Goal: Transaction & Acquisition: Book appointment/travel/reservation

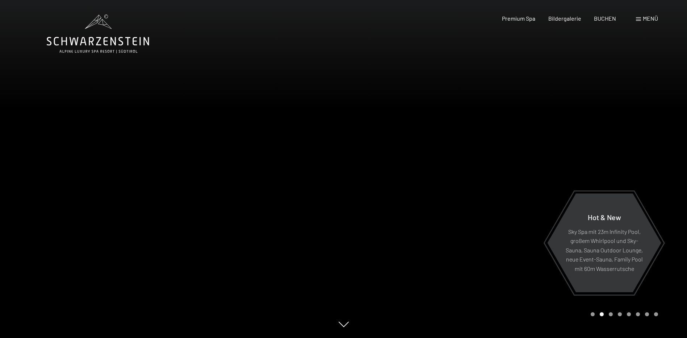
click at [648, 21] on span "Menü" at bounding box center [650, 18] width 15 height 7
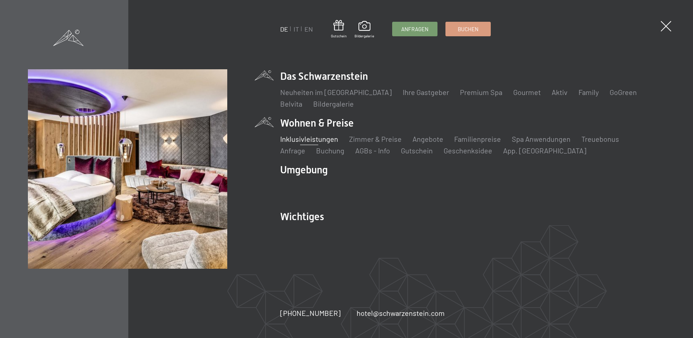
click at [324, 140] on link "Inklusivleistungen" at bounding box center [309, 138] width 58 height 9
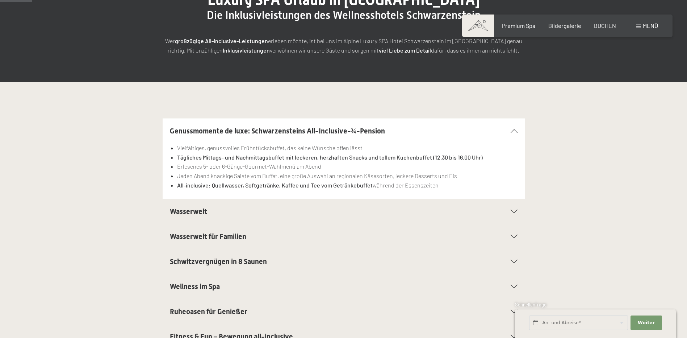
scroll to position [109, 0]
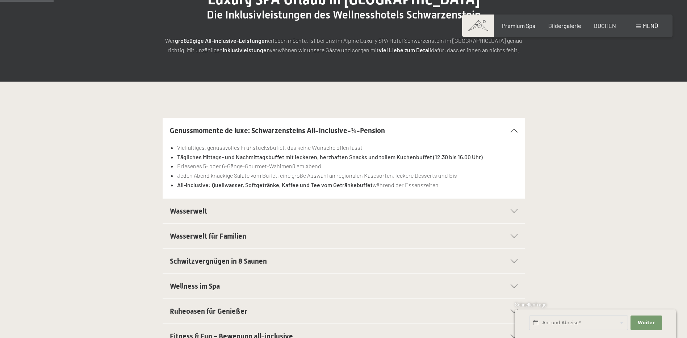
click at [205, 211] on span "Wasserwelt" at bounding box center [188, 210] width 37 height 9
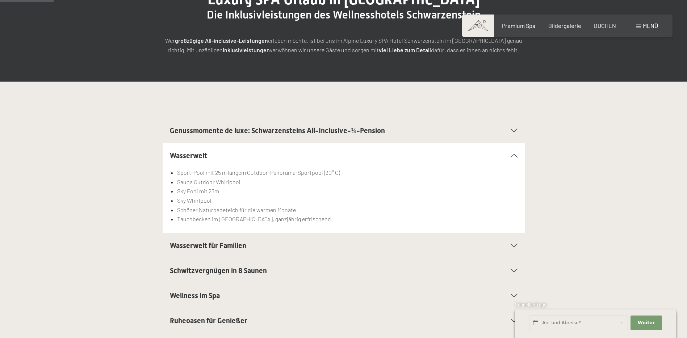
click at [235, 247] on span "Wasserwelt für Familien" at bounding box center [208, 245] width 76 height 9
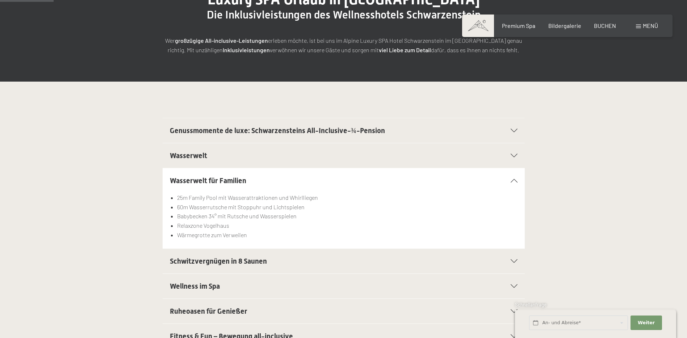
click at [256, 260] on span "Schwitzvergnügen in 8 Saunen" at bounding box center [218, 260] width 97 height 9
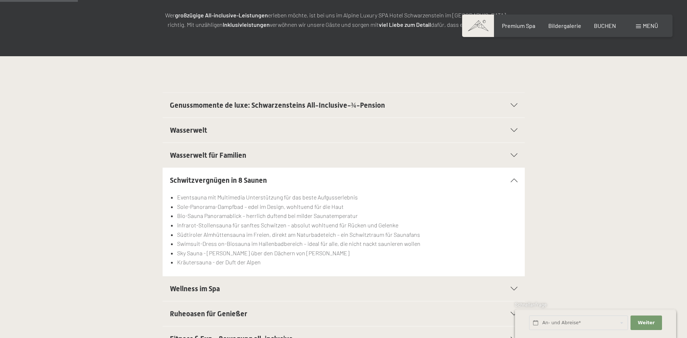
scroll to position [181, 0]
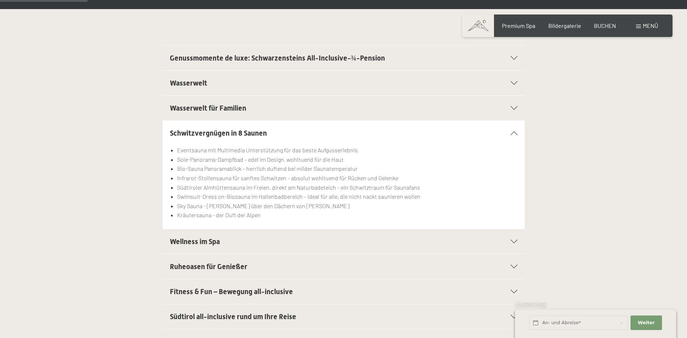
click at [239, 243] on h2 "Wellness im Spa" at bounding box center [326, 241] width 313 height 10
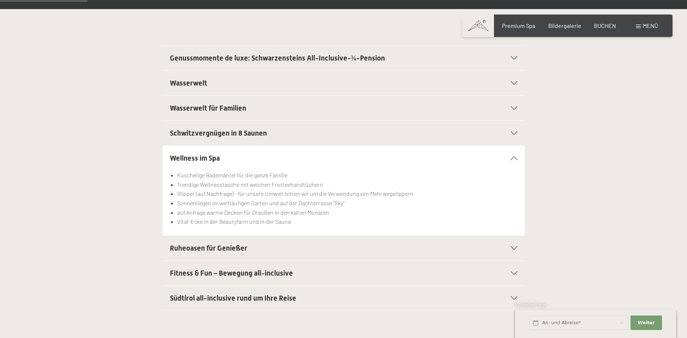
click at [245, 249] on span "Ruheoasen für Genießer" at bounding box center [209, 247] width 78 height 9
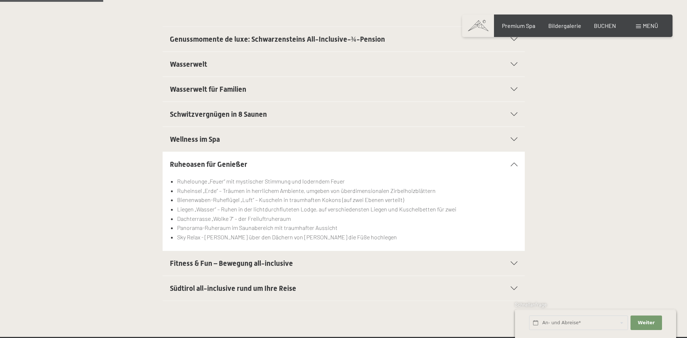
scroll to position [254, 0]
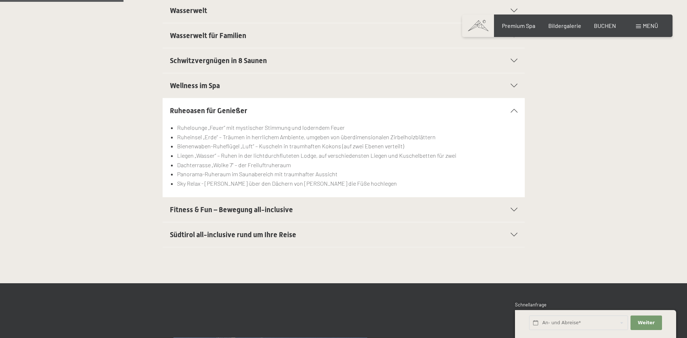
click at [264, 215] on div "Fitness & Fun – Bewegung all-inclusive" at bounding box center [344, 209] width 348 height 25
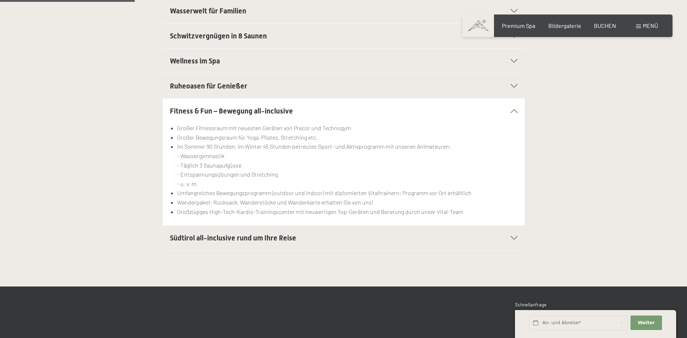
scroll to position [290, 0]
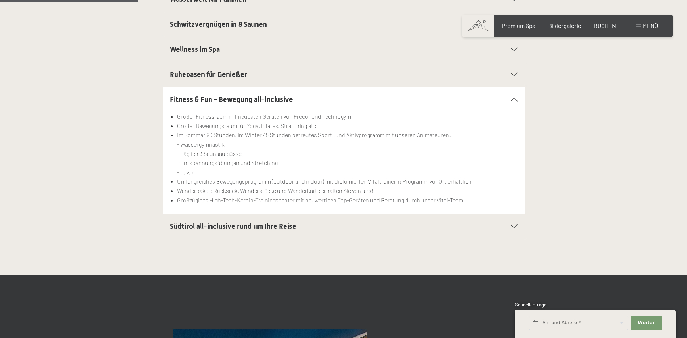
click at [247, 229] on span "Südtirol all-inclusive rund um Ihre Reise" at bounding box center [233, 226] width 126 height 9
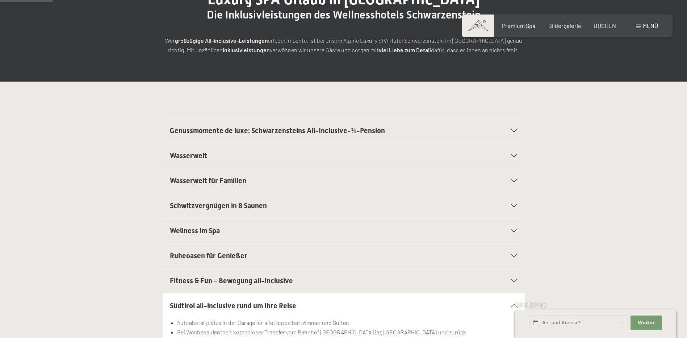
scroll to position [0, 0]
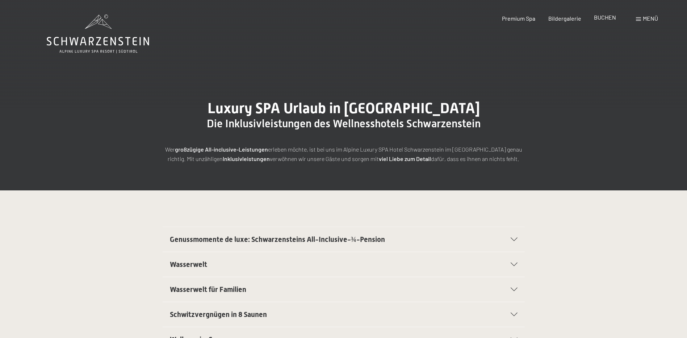
click at [604, 16] on span "BUCHEN" at bounding box center [605, 17] width 22 height 7
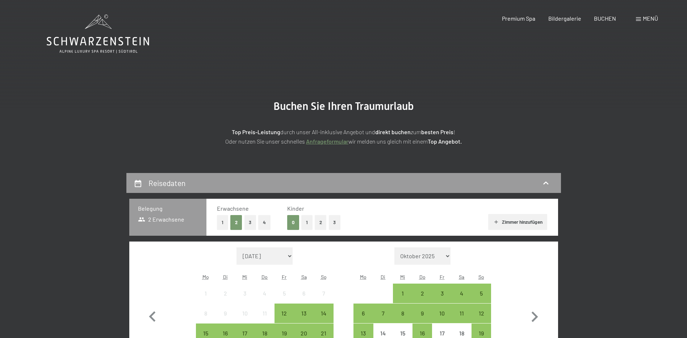
click at [644, 19] on span "Menü" at bounding box center [650, 18] width 15 height 7
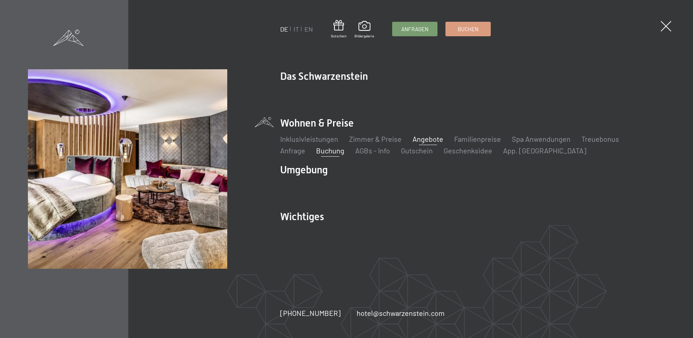
click at [437, 138] on link "Angebote" at bounding box center [427, 138] width 31 height 9
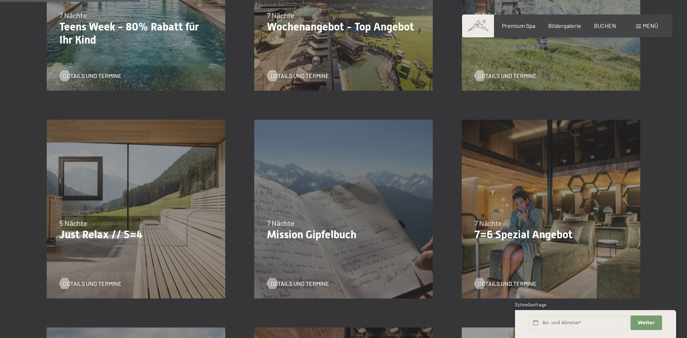
scroll to position [326, 0]
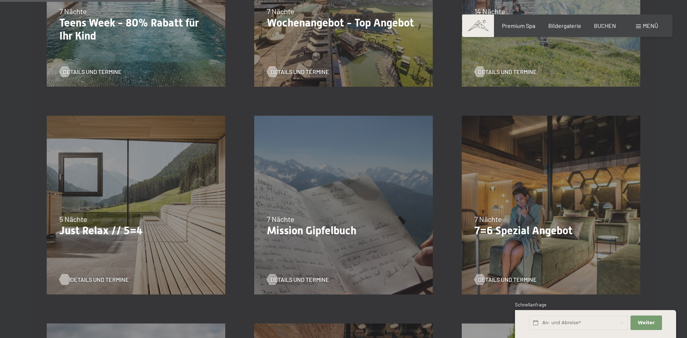
click at [91, 280] on span "Details und Termine" at bounding box center [99, 279] width 59 height 8
click at [318, 70] on span "Details und Termine" at bounding box center [307, 72] width 59 height 8
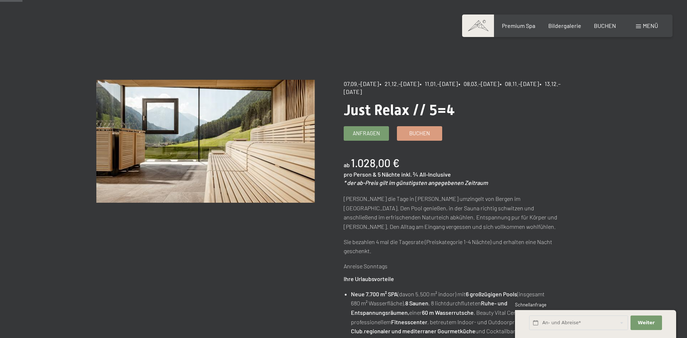
scroll to position [36, 0]
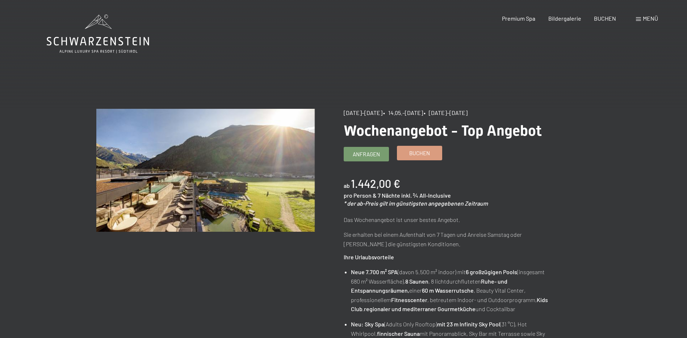
click at [421, 155] on span "Buchen" at bounding box center [419, 153] width 21 height 8
click at [601, 14] on span "BUCHEN" at bounding box center [605, 17] width 22 height 7
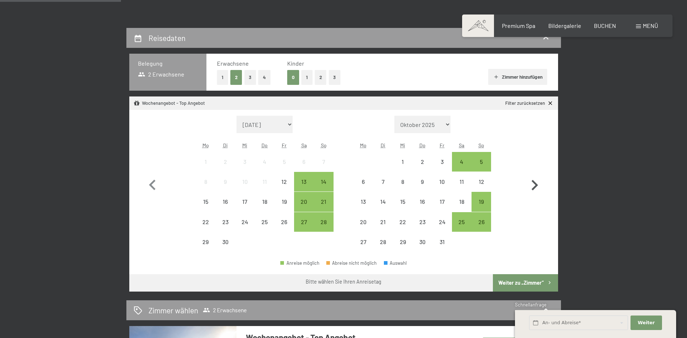
click at [535, 185] on icon "button" at bounding box center [534, 185] width 21 height 21
select select "2025-10-01"
select select "2025-11-01"
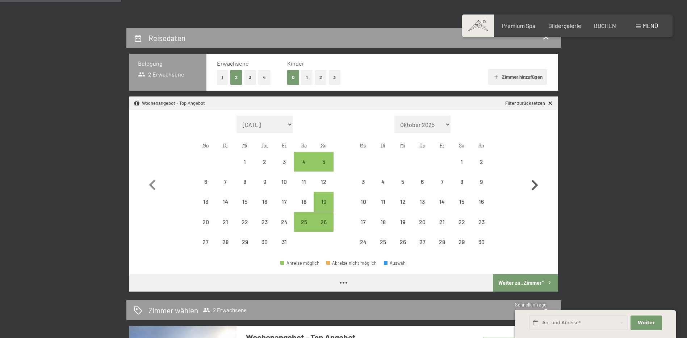
select select "2025-10-01"
select select "2025-11-01"
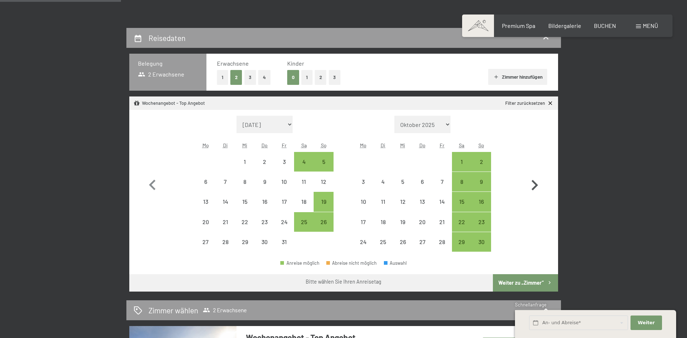
click at [535, 185] on icon "button" at bounding box center [534, 185] width 21 height 21
select select "2025-11-01"
select select "2025-12-01"
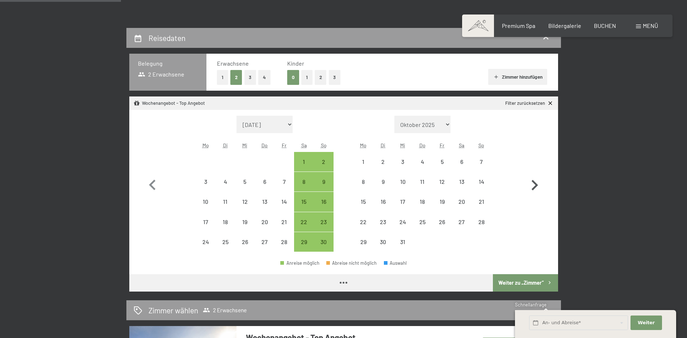
select select "2025-11-01"
select select "2025-12-01"
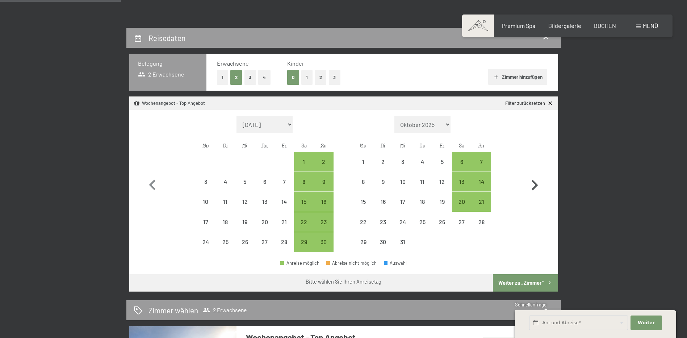
click at [535, 185] on icon "button" at bounding box center [534, 185] width 21 height 21
select select "2025-12-01"
select select "2026-01-01"
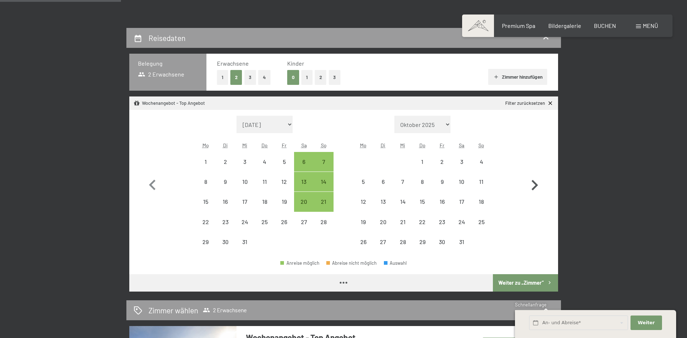
select select "2025-12-01"
select select "2026-01-01"
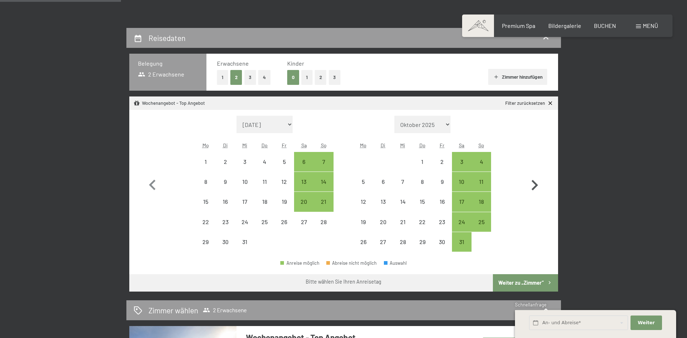
click at [535, 185] on icon "button" at bounding box center [534, 185] width 21 height 21
select select "2026-01-01"
select select "2026-02-01"
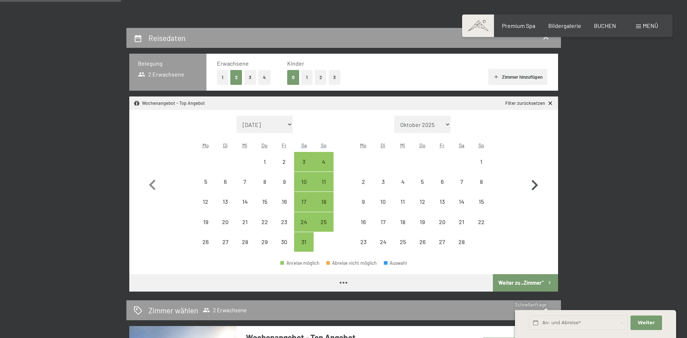
select select "2026-01-01"
select select "2026-02-01"
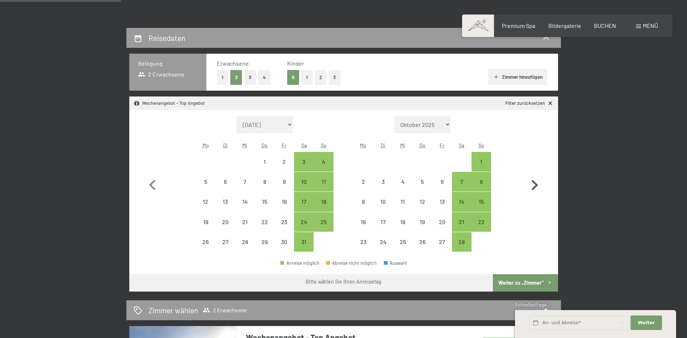
click at [535, 185] on icon "button" at bounding box center [534, 185] width 21 height 21
select select "2026-02-01"
select select "2026-03-01"
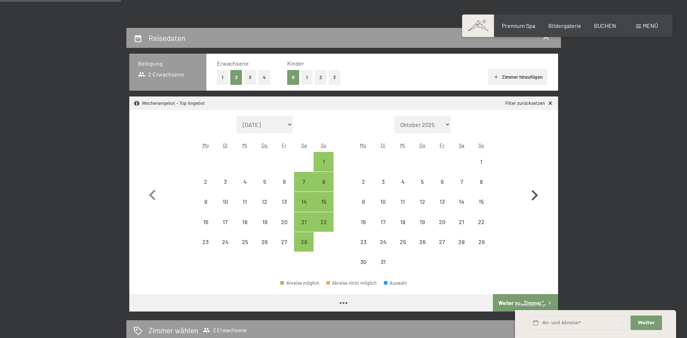
select select "2026-02-01"
select select "2026-03-01"
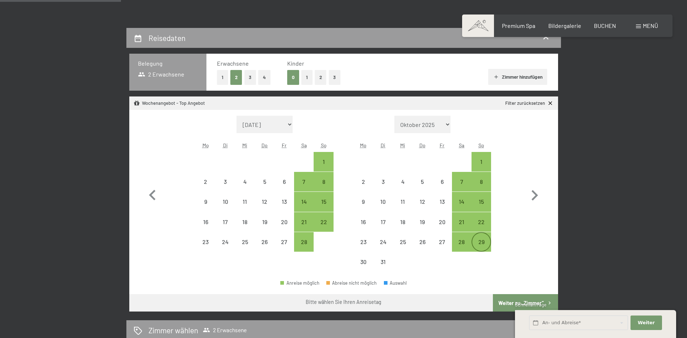
click at [480, 241] on div "29" at bounding box center [481, 248] width 18 height 18
select select "2026-02-01"
select select "2026-03-01"
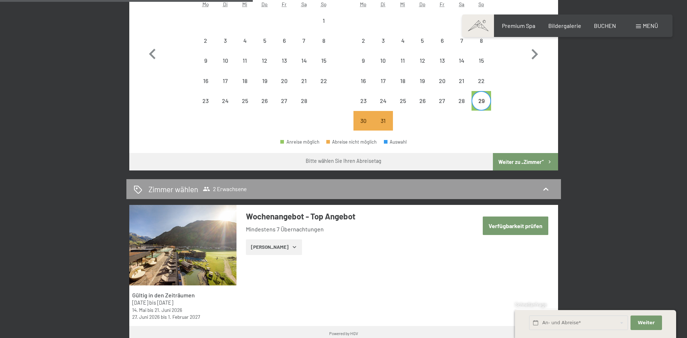
scroll to position [362, 0]
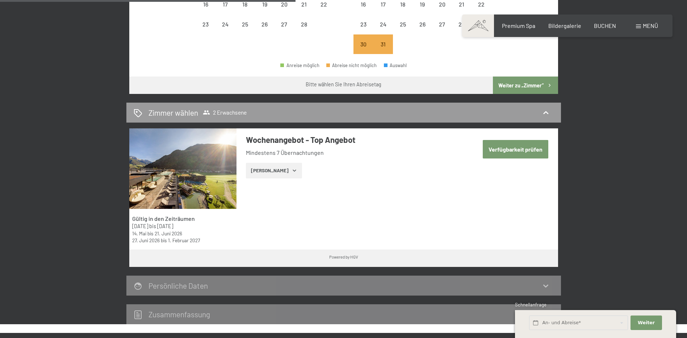
click at [509, 151] on button "Verfügbarkeit prüfen" at bounding box center [516, 149] width 66 height 18
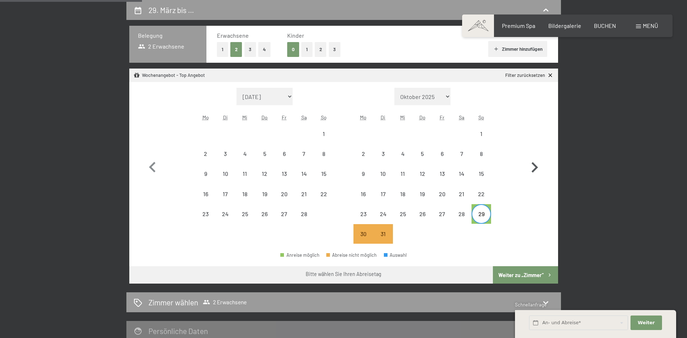
click at [539, 168] on icon "button" at bounding box center [534, 167] width 21 height 21
select select "2026-03-01"
select select "2026-04-01"
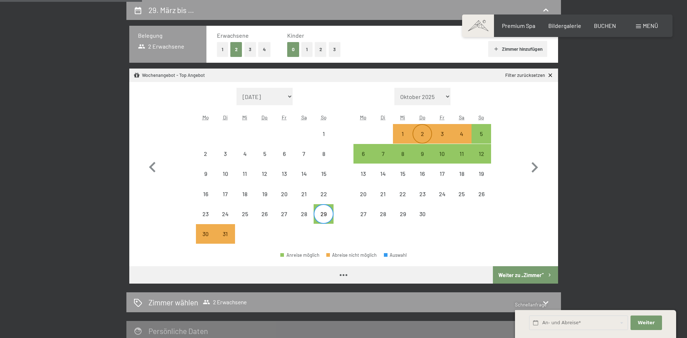
select select "2026-03-01"
select select "2026-04-01"
click at [325, 218] on div "29" at bounding box center [323, 220] width 18 height 18
select select "2026-03-01"
select select "2026-04-01"
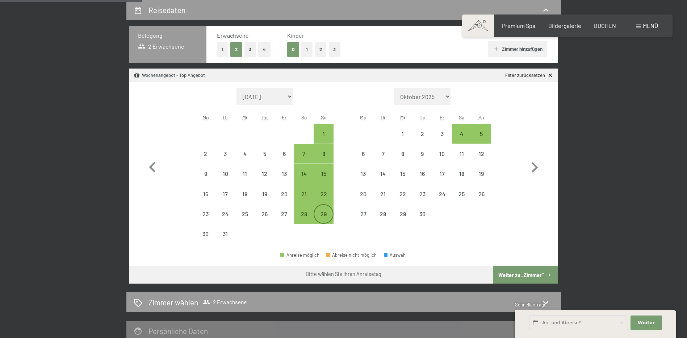
click at [325, 213] on div "29" at bounding box center [323, 220] width 18 height 18
select select "[DATE]"
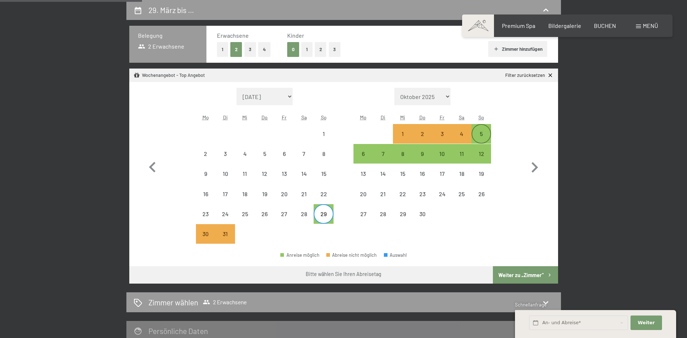
click at [481, 133] on div "5" at bounding box center [481, 140] width 18 height 18
select select "[DATE]"
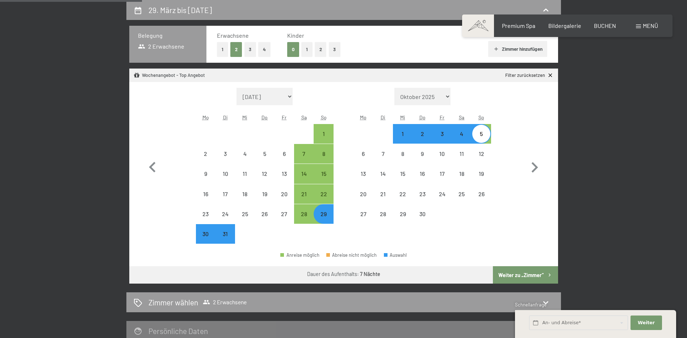
click at [524, 273] on button "Weiter zu „Zimmer“" at bounding box center [525, 274] width 65 height 17
select select "[DATE]"
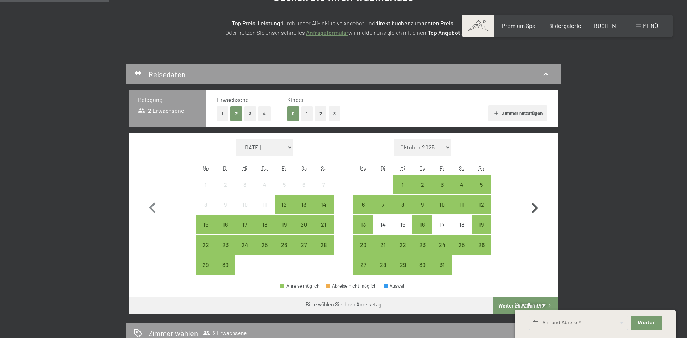
click at [535, 205] on icon "button" at bounding box center [535, 208] width 7 height 11
select select "[DATE]"
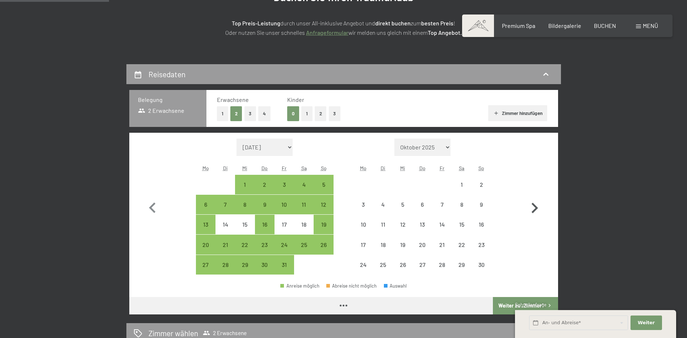
click at [535, 205] on icon "button" at bounding box center [535, 208] width 7 height 11
select select "[DATE]"
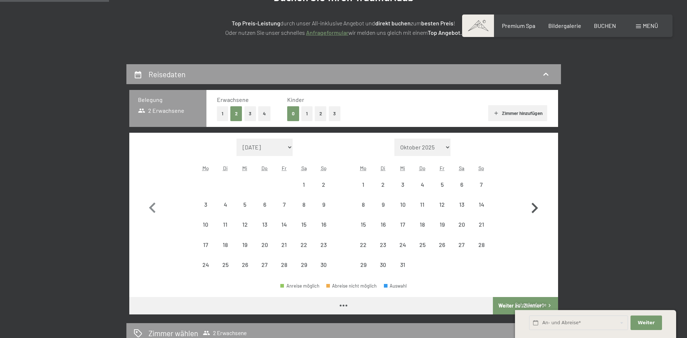
click at [535, 205] on icon "button" at bounding box center [535, 208] width 7 height 11
select select "[DATE]"
click at [535, 205] on icon "button" at bounding box center [535, 208] width 7 height 11
select select "[DATE]"
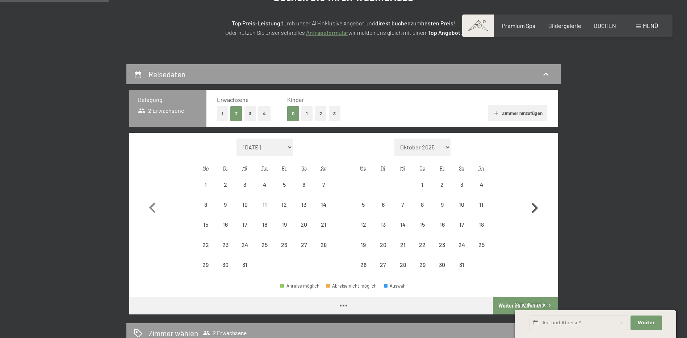
select select "[DATE]"
click at [535, 205] on icon "button" at bounding box center [535, 208] width 7 height 11
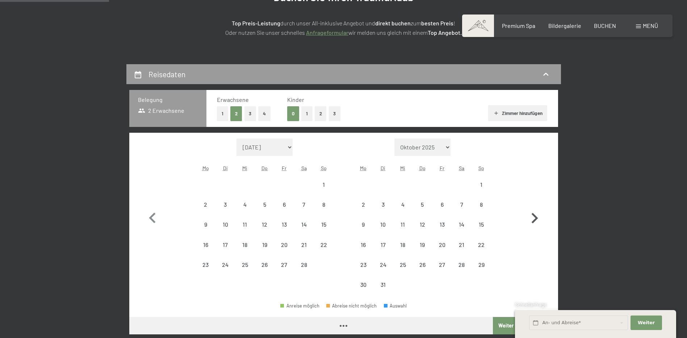
click at [535, 205] on button "button" at bounding box center [534, 216] width 21 height 156
click at [535, 213] on icon "button" at bounding box center [535, 218] width 7 height 11
select select "[DATE]"
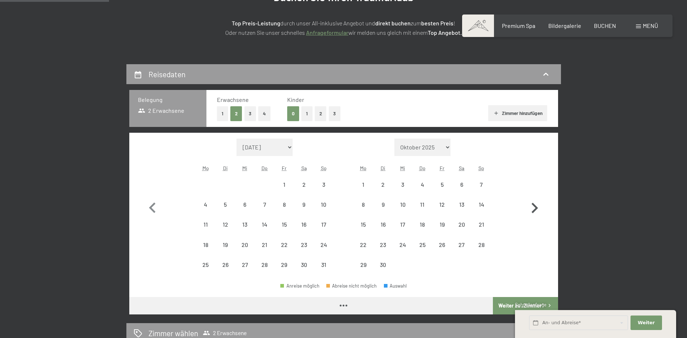
click at [535, 205] on icon "button" at bounding box center [535, 208] width 7 height 11
select select "[DATE]"
click at [535, 205] on icon "button" at bounding box center [535, 208] width 7 height 11
select select "[DATE]"
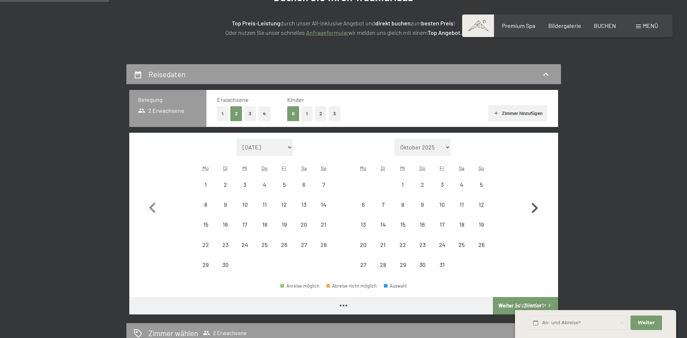
select select "[DATE]"
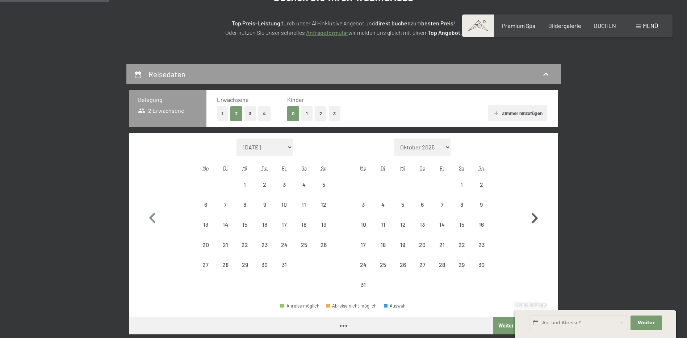
click at [535, 205] on button "button" at bounding box center [534, 216] width 21 height 156
select select "[DATE]"
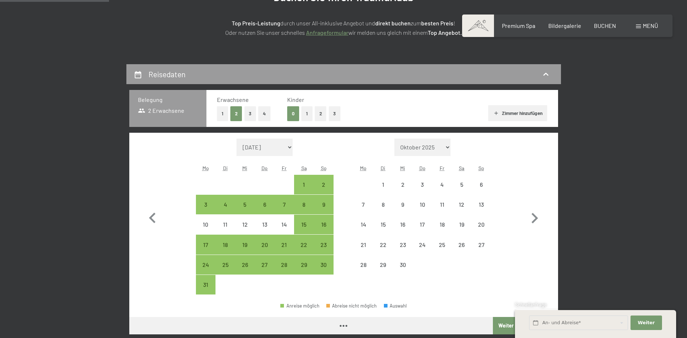
select select "[DATE]"
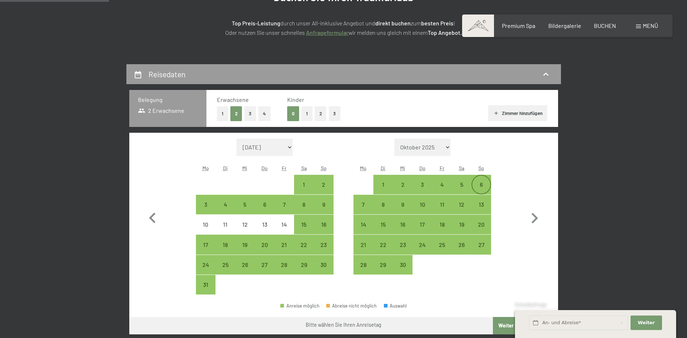
click at [484, 185] on div "6" at bounding box center [481, 190] width 18 height 18
select select "[DATE]"
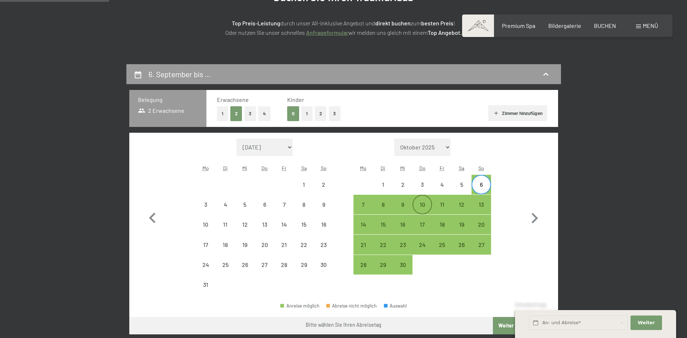
click at [424, 203] on div "10" at bounding box center [422, 210] width 18 height 18
select select "[DATE]"
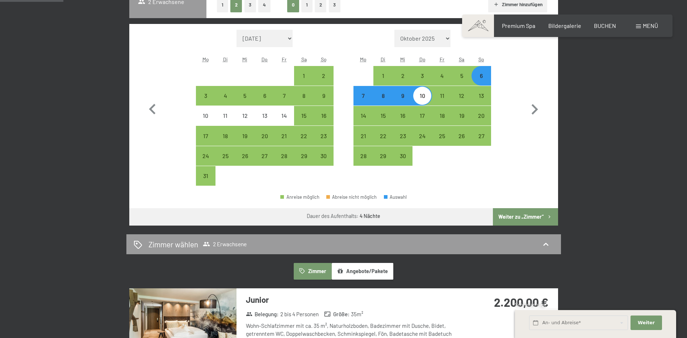
click at [529, 213] on button "Weiter zu „Zimmer“" at bounding box center [525, 216] width 65 height 17
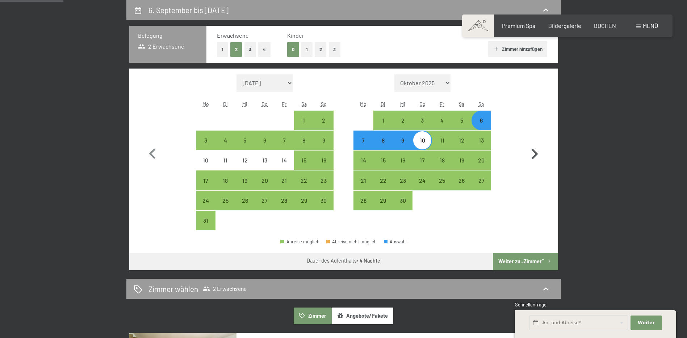
select select "[DATE]"
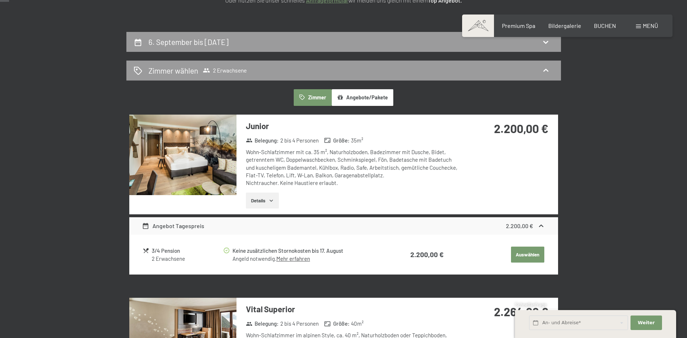
scroll to position [28, 0]
